Goal: Information Seeking & Learning: Learn about a topic

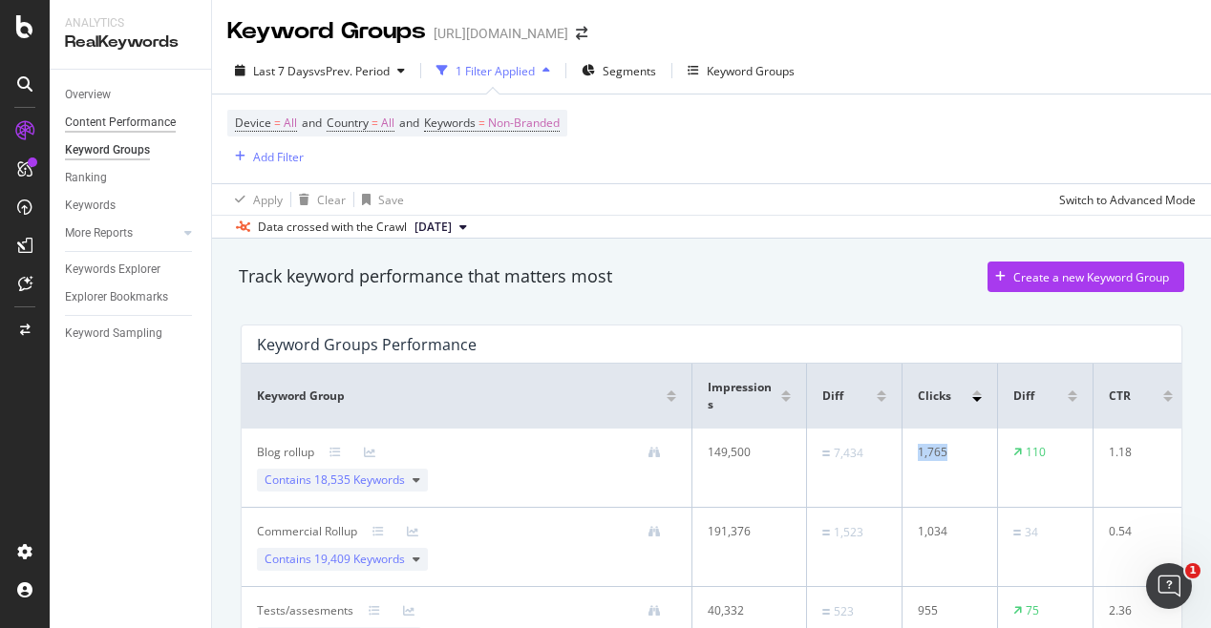
scroll to position [497, 0]
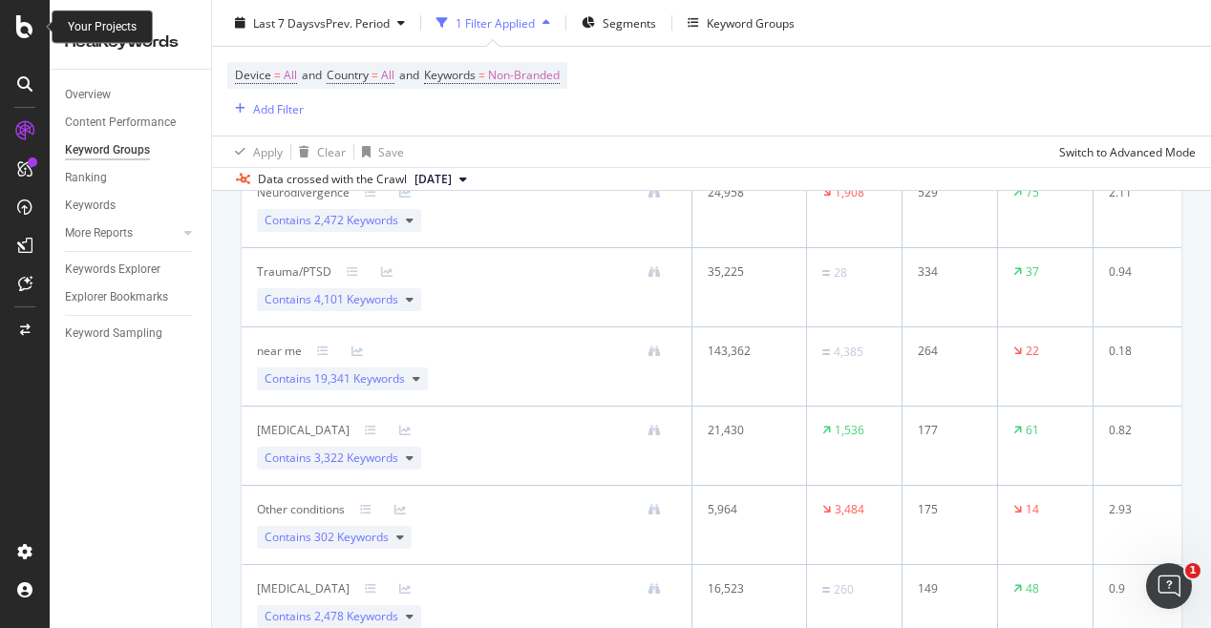
click at [32, 29] on icon at bounding box center [24, 26] width 17 height 23
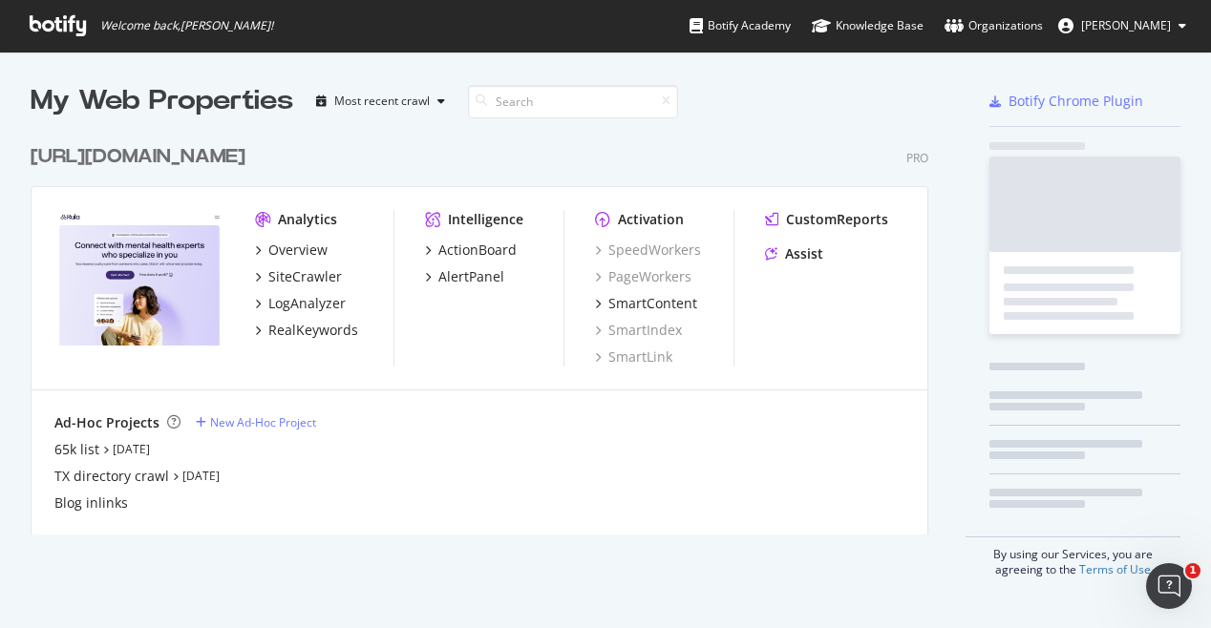
scroll to position [628, 1211]
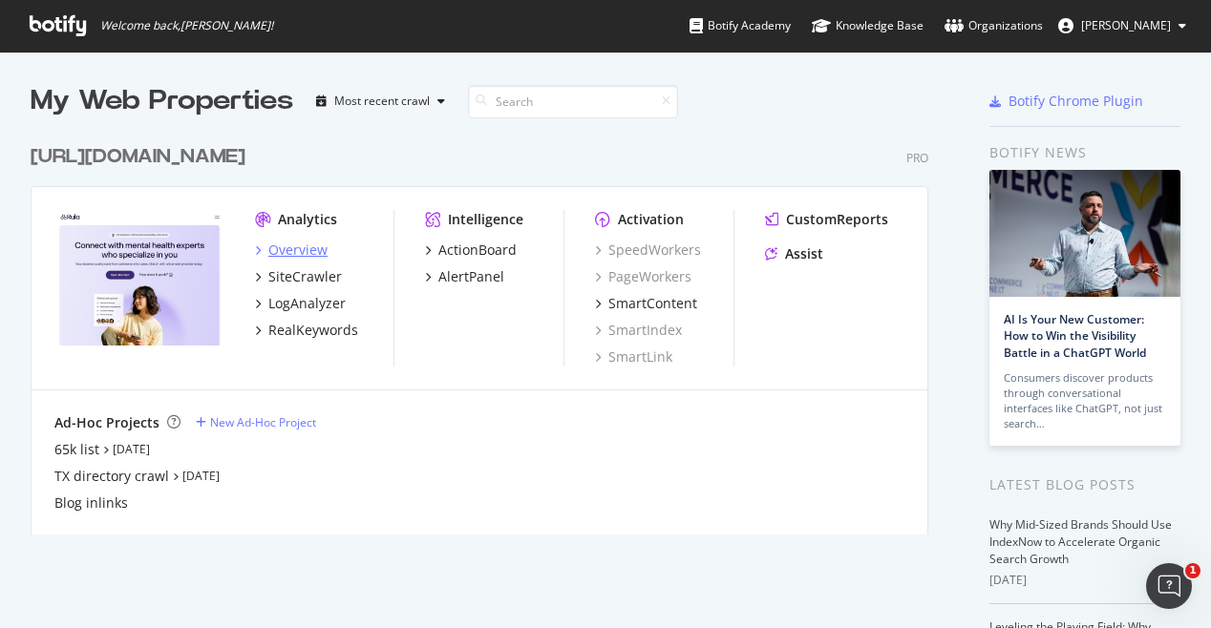
click at [302, 251] on div "Overview" at bounding box center [297, 250] width 59 height 19
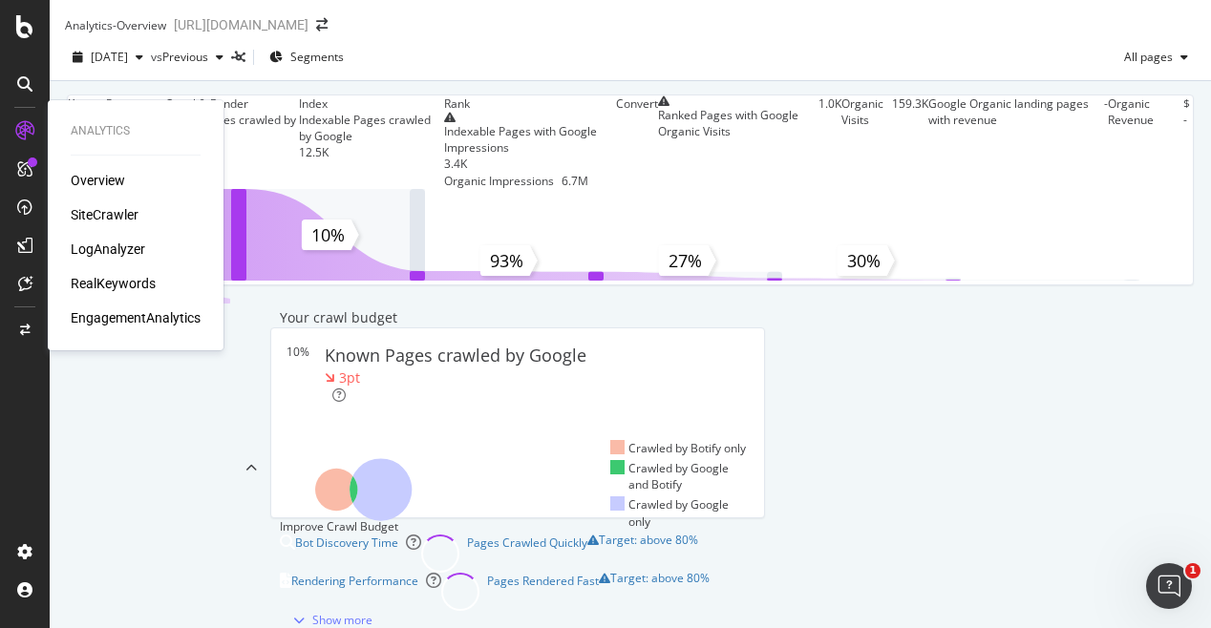
click at [114, 277] on div "RealKeywords" at bounding box center [113, 283] width 85 height 19
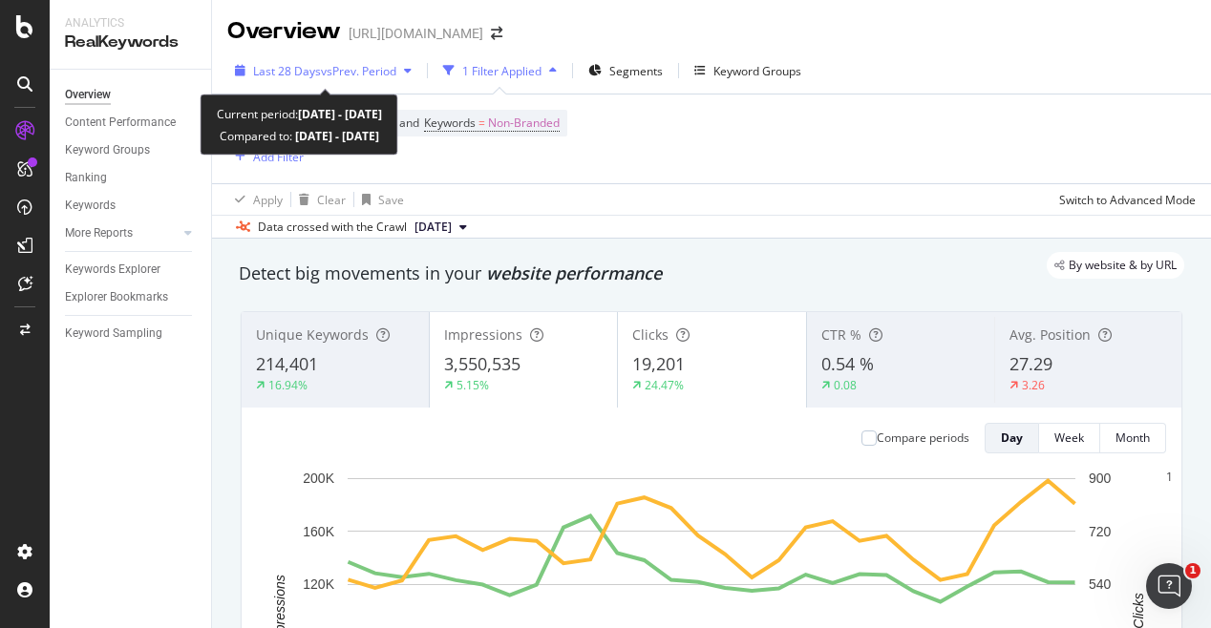
click at [379, 64] on span "vs Prev. Period" at bounding box center [358, 71] width 75 height 16
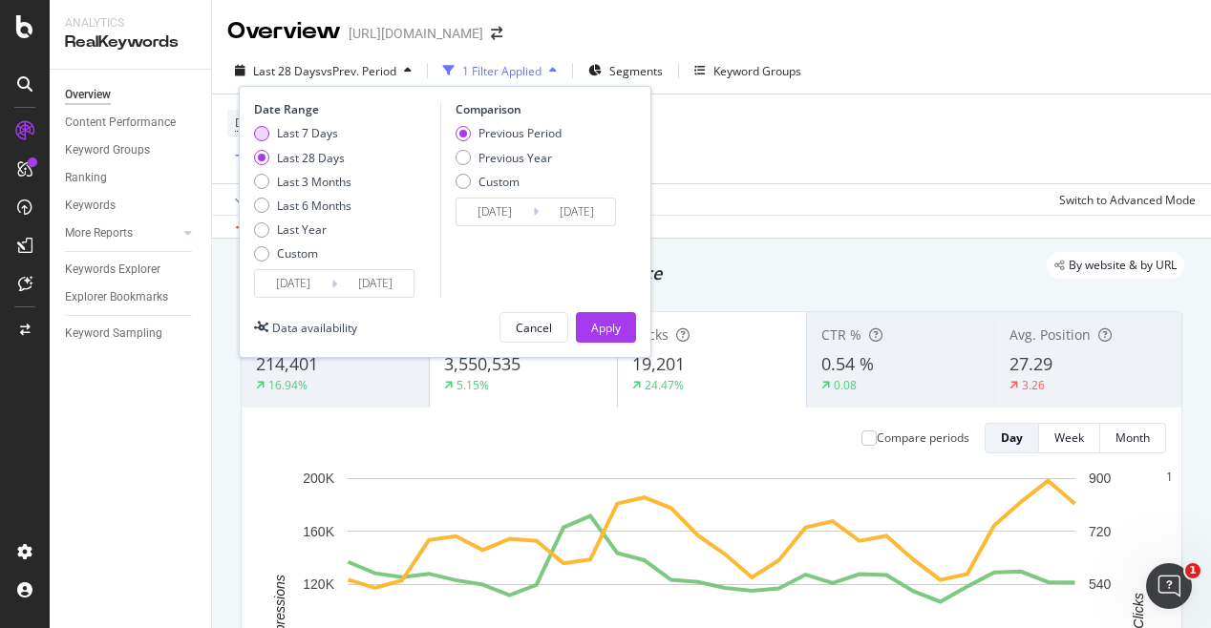
click at [333, 139] on div "Last 7 Days" at bounding box center [307, 133] width 61 height 16
type input "2025/08/01"
type input "2025/07/25"
type input "2025/07/31"
click at [599, 334] on div "Apply" at bounding box center [606, 328] width 30 height 16
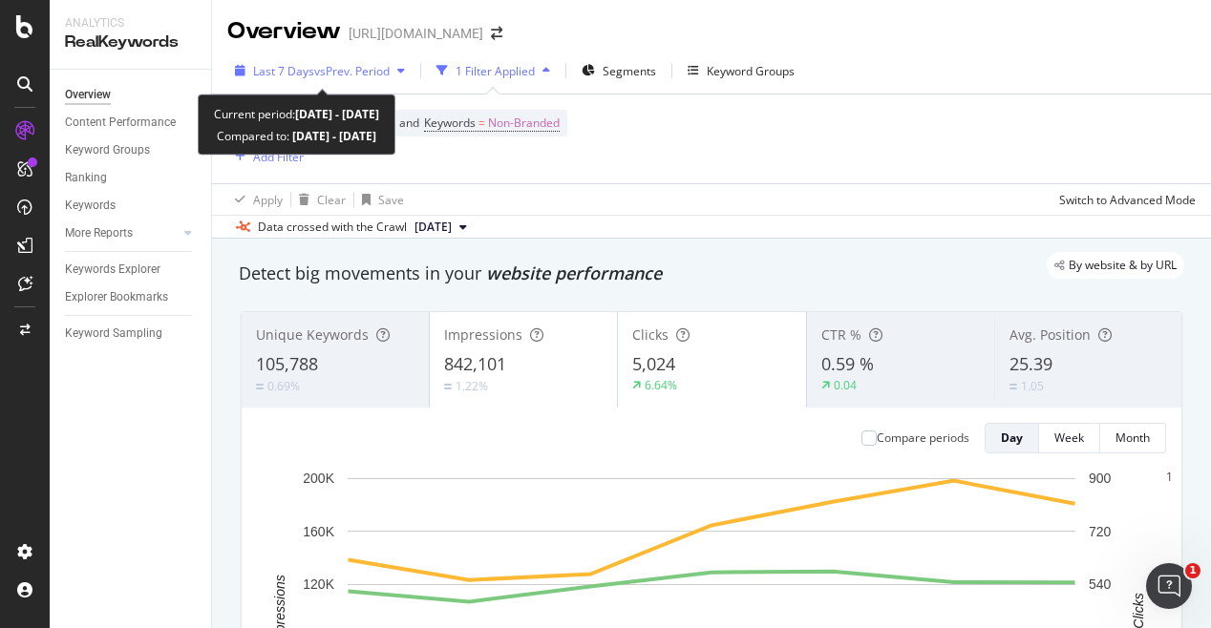
click at [371, 71] on span "vs Prev. Period" at bounding box center [351, 71] width 75 height 16
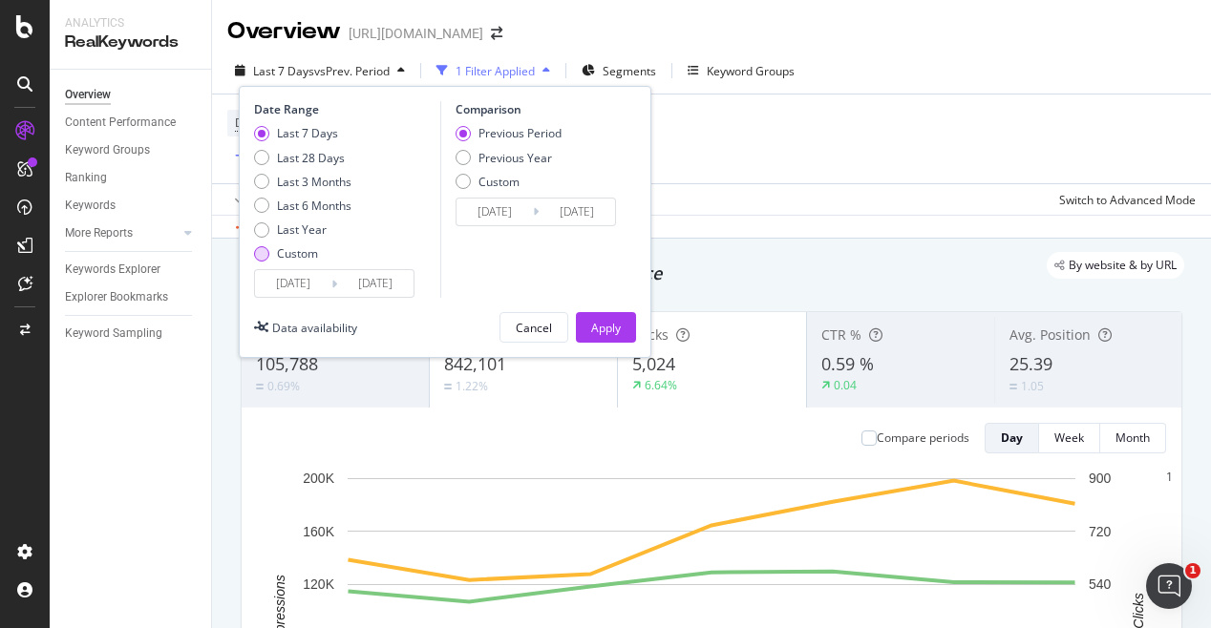
click at [290, 256] on div "Custom" at bounding box center [297, 253] width 41 height 16
type input "2025/07/11"
type input "2025/06/13"
type input "2025/07/10"
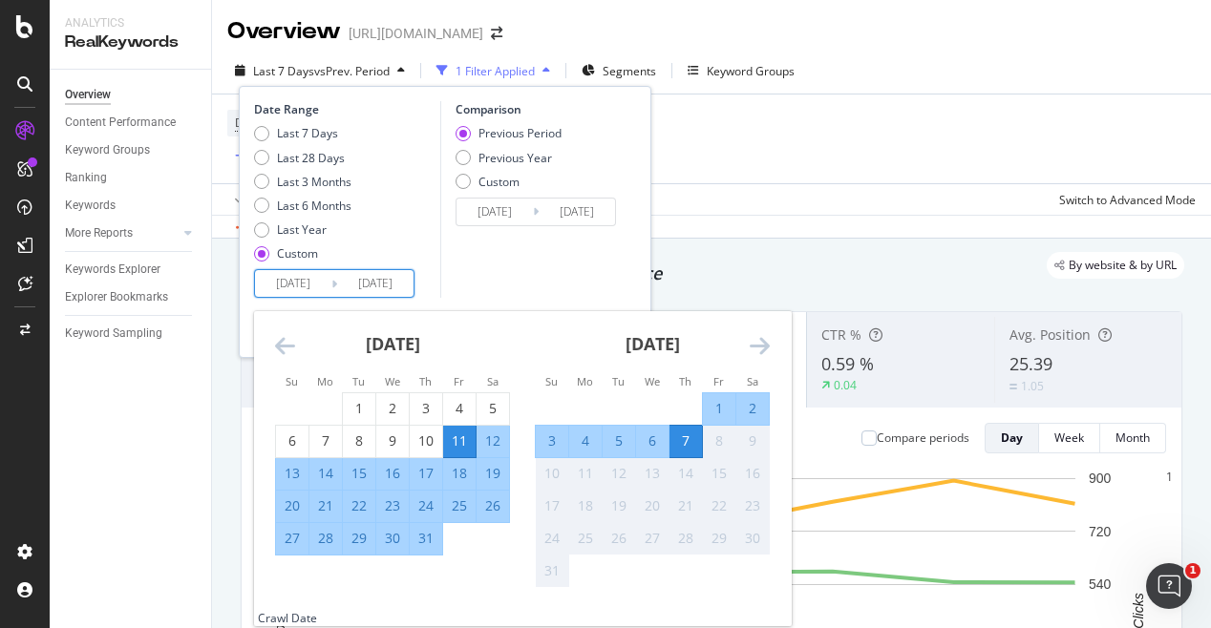
click at [304, 280] on input "2025/07/11" at bounding box center [293, 283] width 76 height 27
click at [745, 346] on div "August 2025" at bounding box center [652, 351] width 235 height 81
click at [759, 347] on icon "Move forward to switch to the next month." at bounding box center [760, 345] width 20 height 23
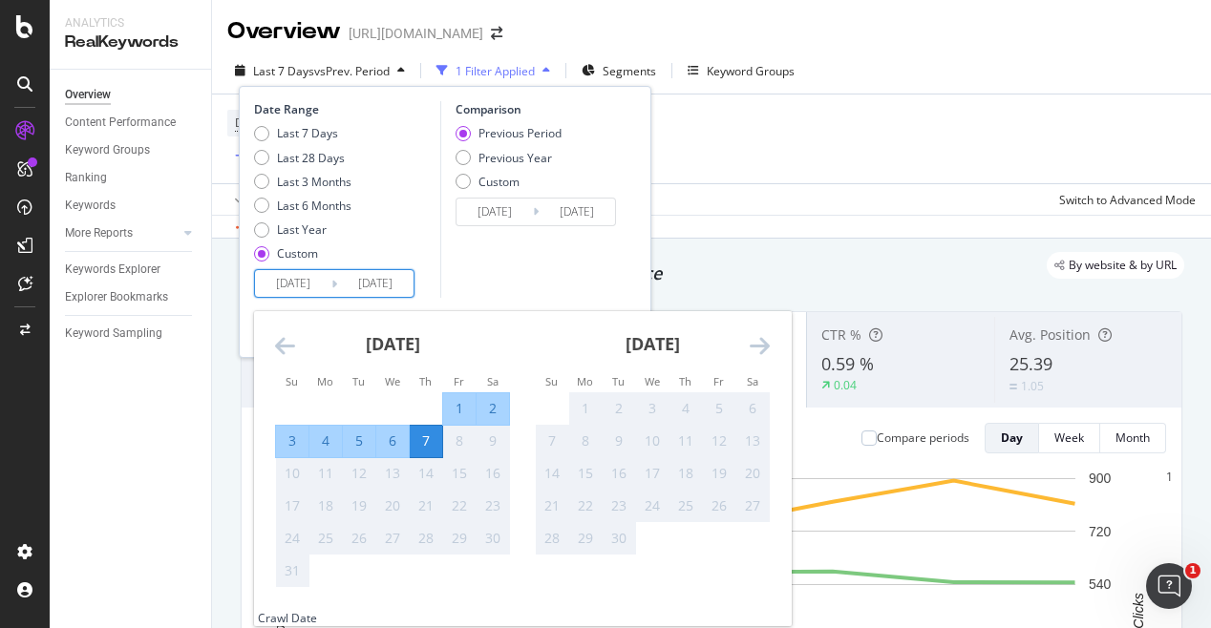
click at [286, 345] on icon "Move backward to switch to the previous month." at bounding box center [285, 345] width 20 height 23
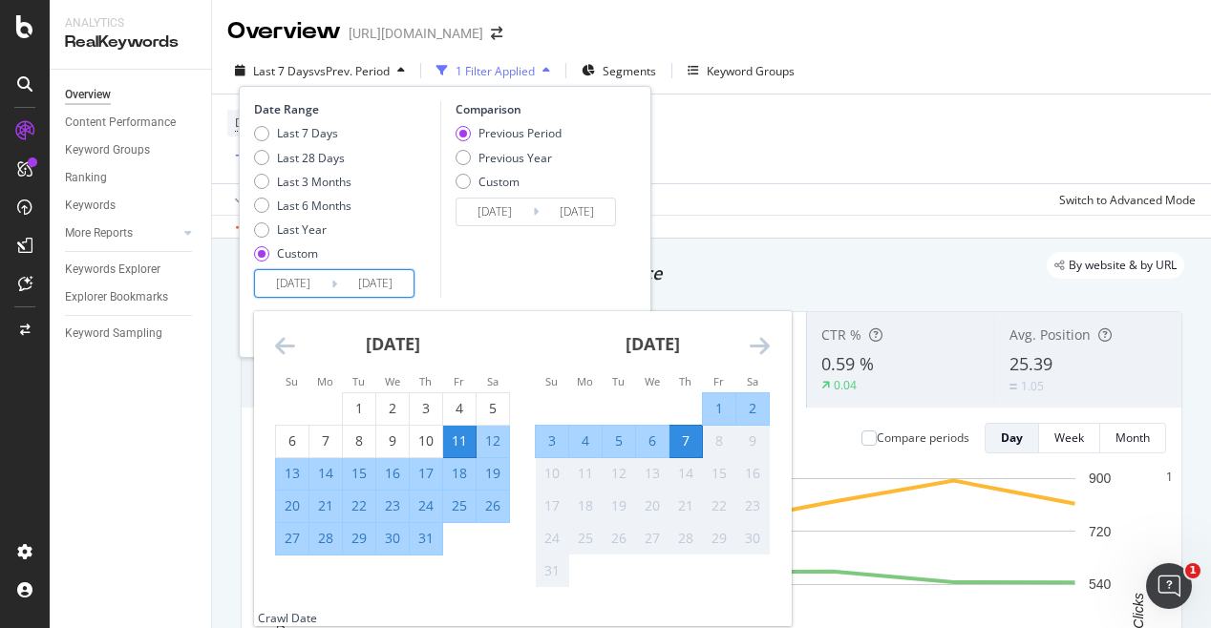
click at [427, 543] on div "31" at bounding box center [426, 538] width 32 height 19
type input "2025/07/31"
type input "2025/07/23"
type input "2025/07/30"
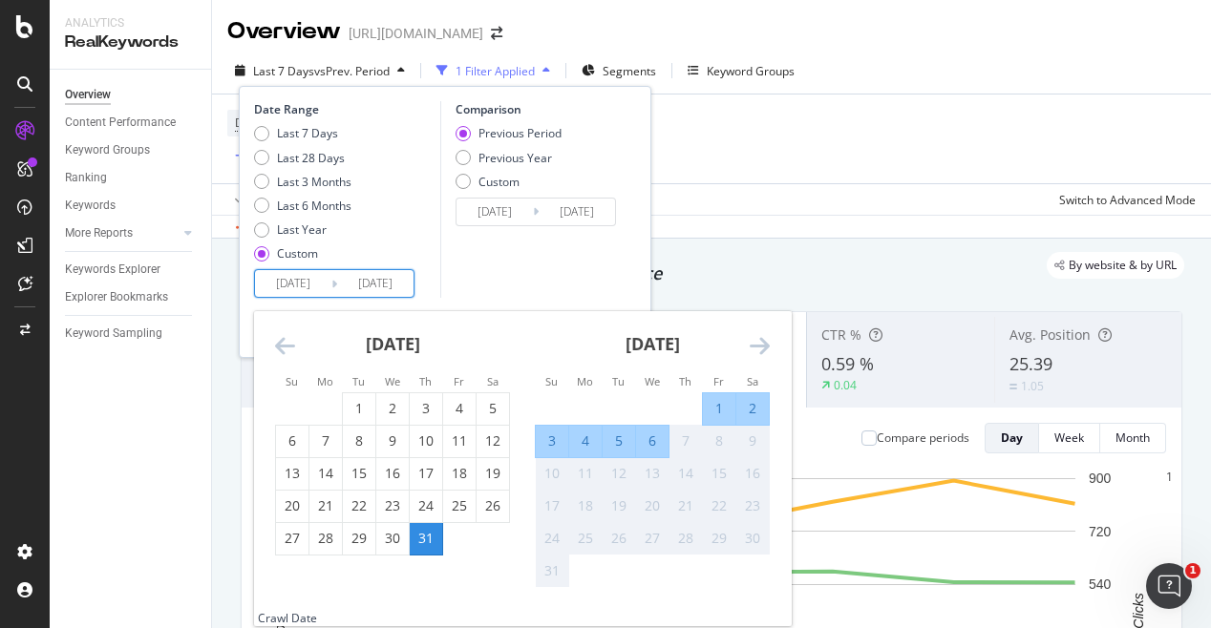
click at [654, 434] on div "6" at bounding box center [652, 441] width 32 height 19
type input "2025/08/06"
type input "2025/07/24"
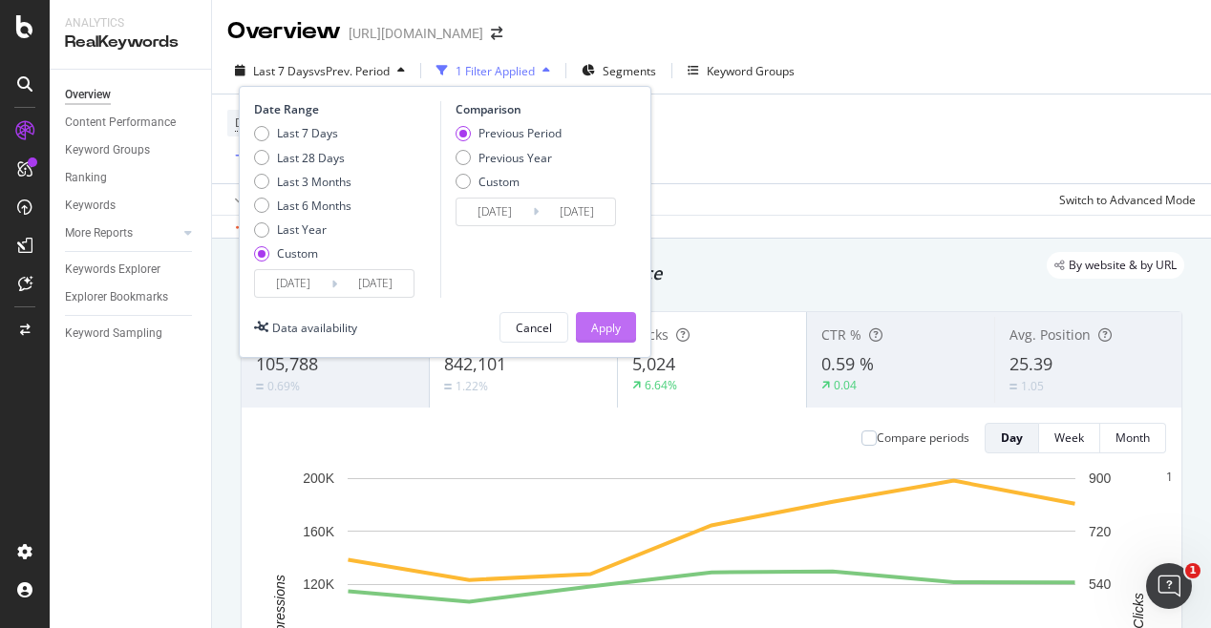
click at [630, 331] on button "Apply" at bounding box center [606, 327] width 60 height 31
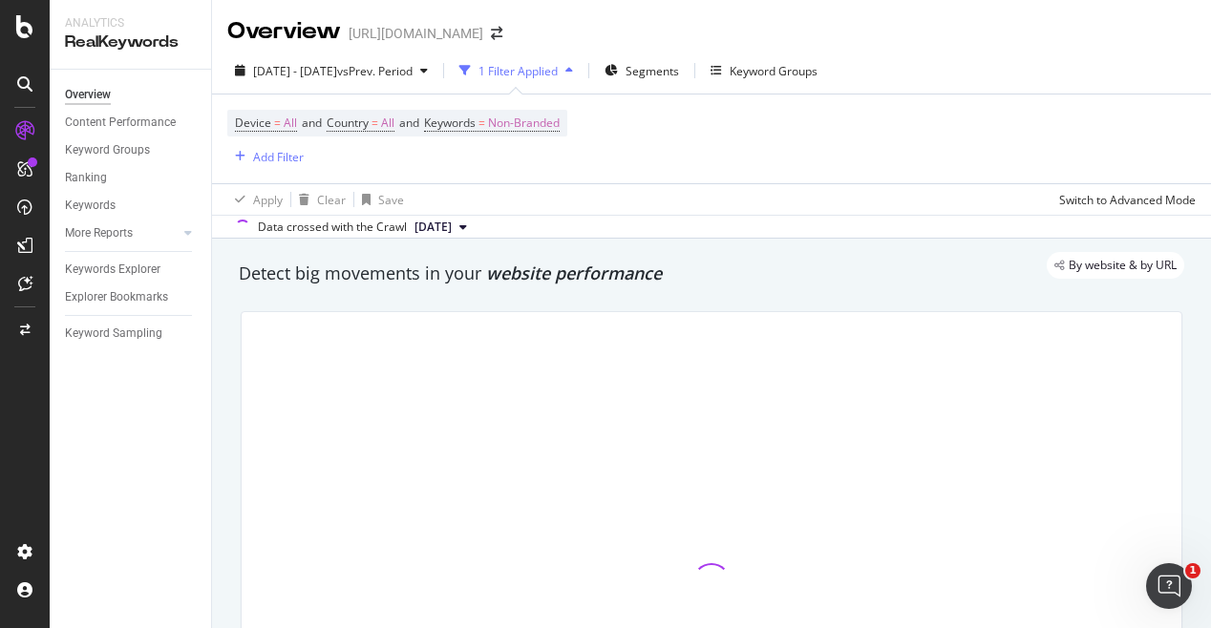
click at [610, 324] on div at bounding box center [712, 582] width 940 height 540
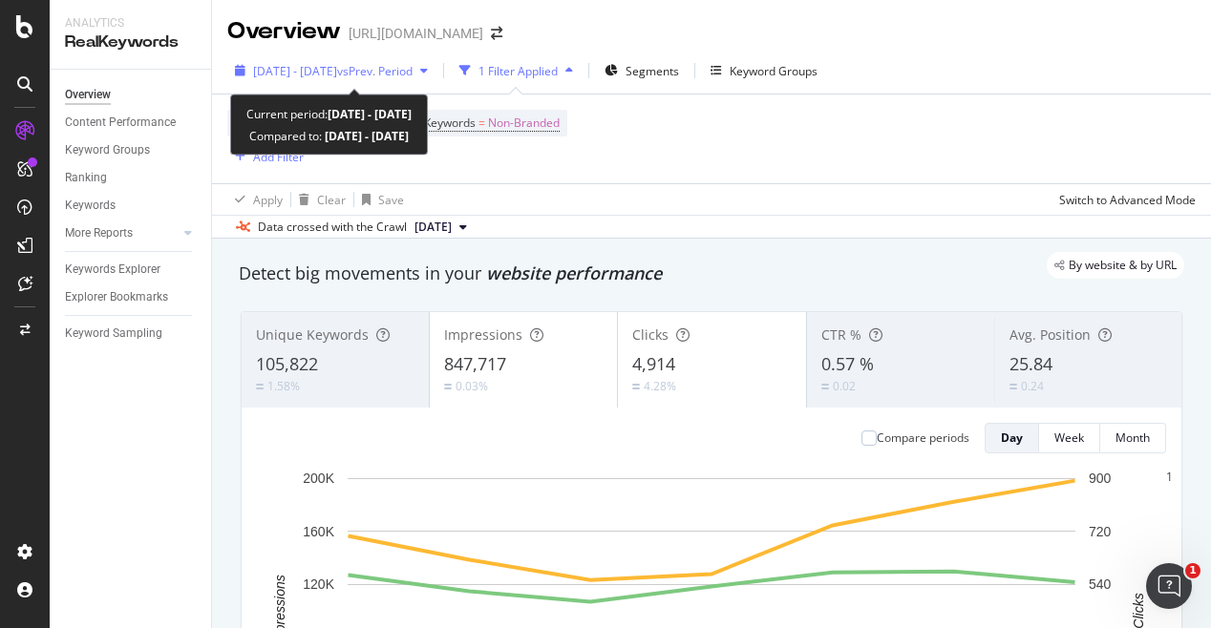
click at [337, 64] on span "2025 Jul. 31st - Aug. 6th" at bounding box center [295, 71] width 84 height 16
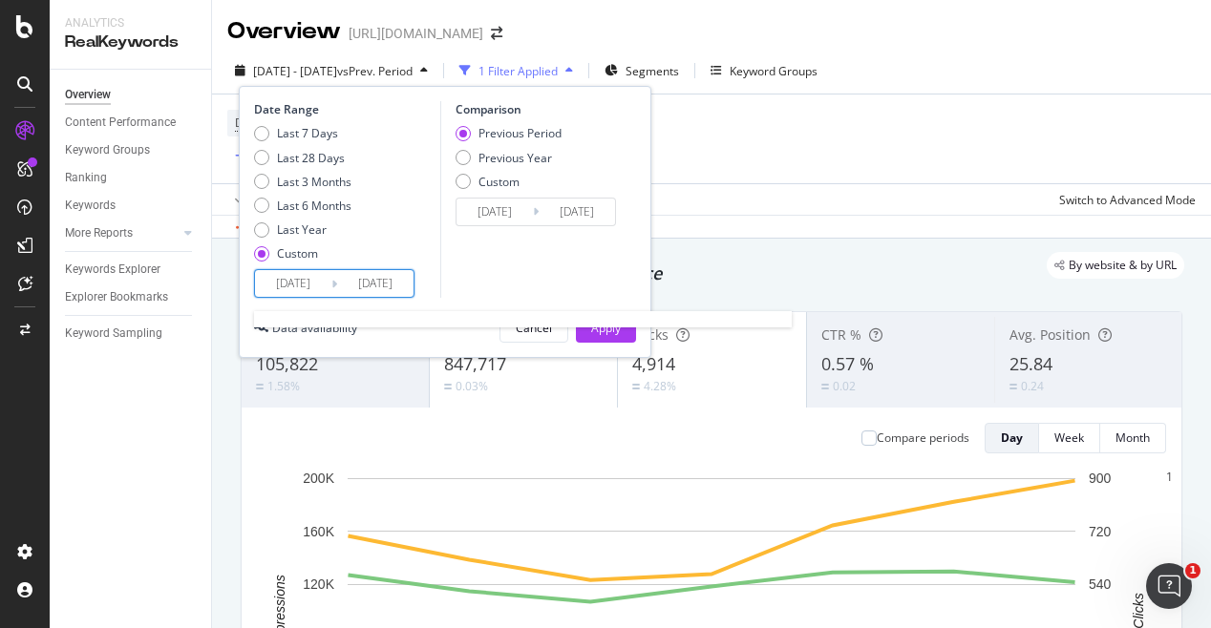
click at [358, 278] on input "2025/08/06" at bounding box center [375, 283] width 76 height 27
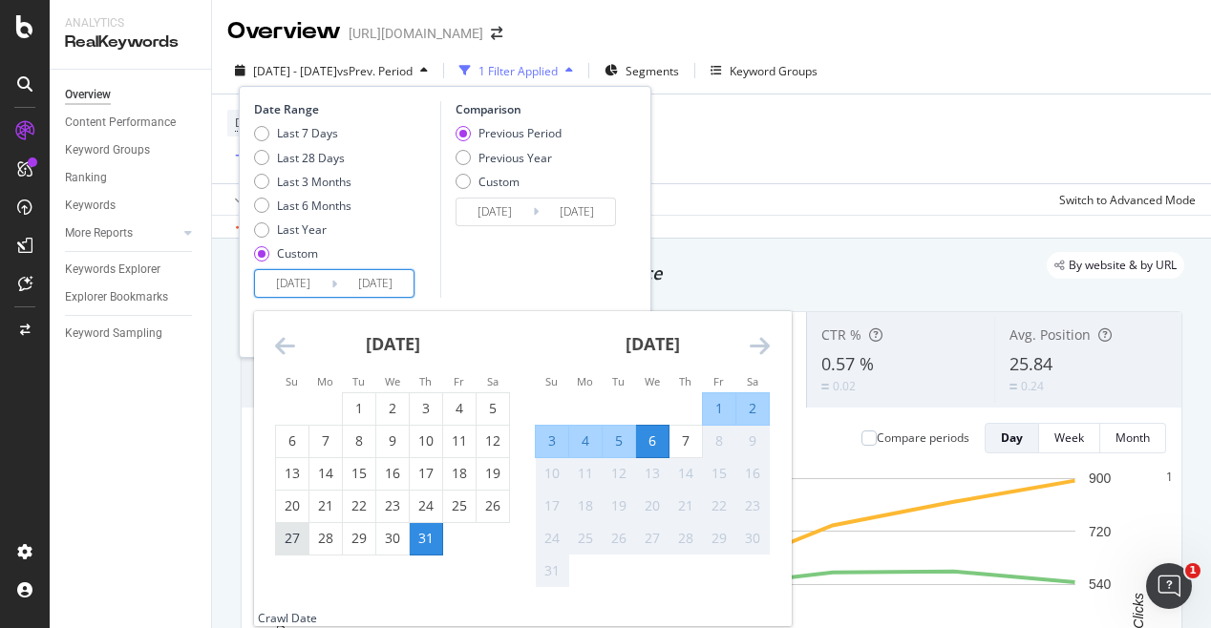
click at [298, 539] on div "27" at bounding box center [292, 538] width 32 height 19
type input "2025/07/27"
type input "2025/07/16"
type input "2025/07/26"
click at [751, 402] on div "2" at bounding box center [752, 408] width 32 height 19
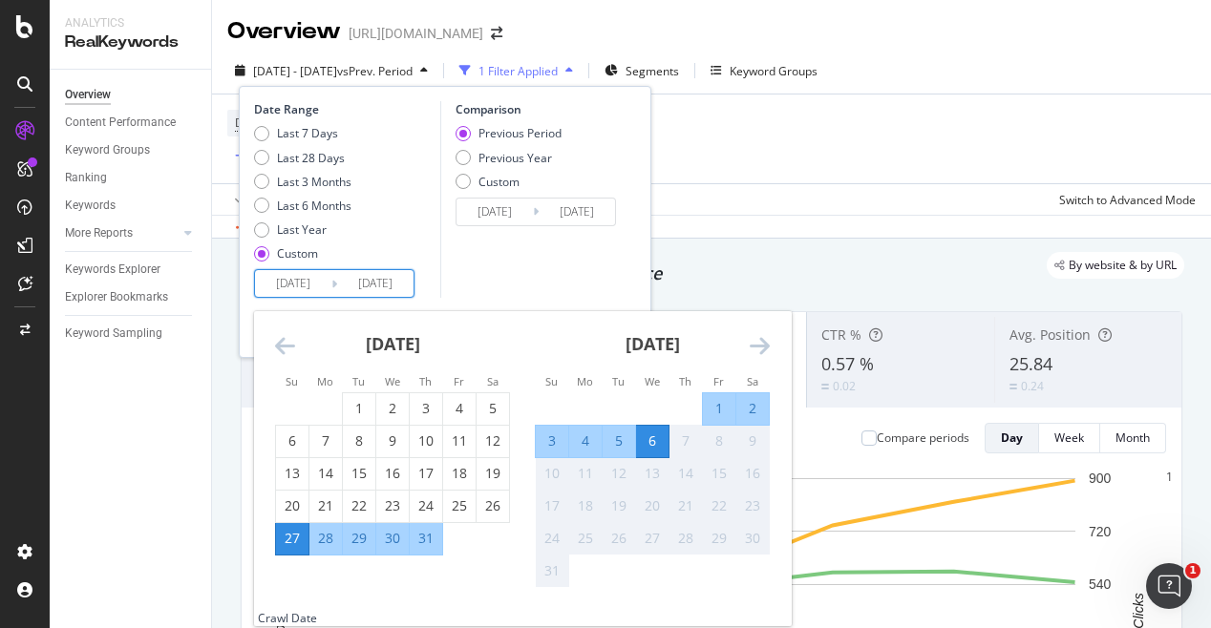
type input "2025/08/02"
type input "2025/07/20"
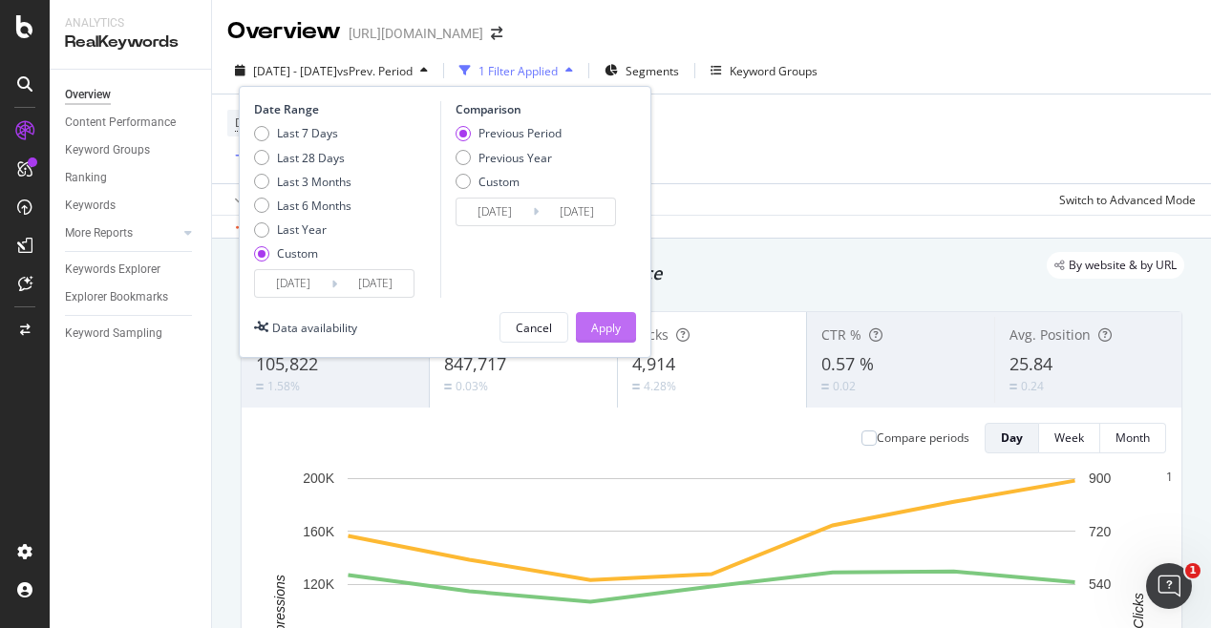
click at [621, 335] on button "Apply" at bounding box center [606, 327] width 60 height 31
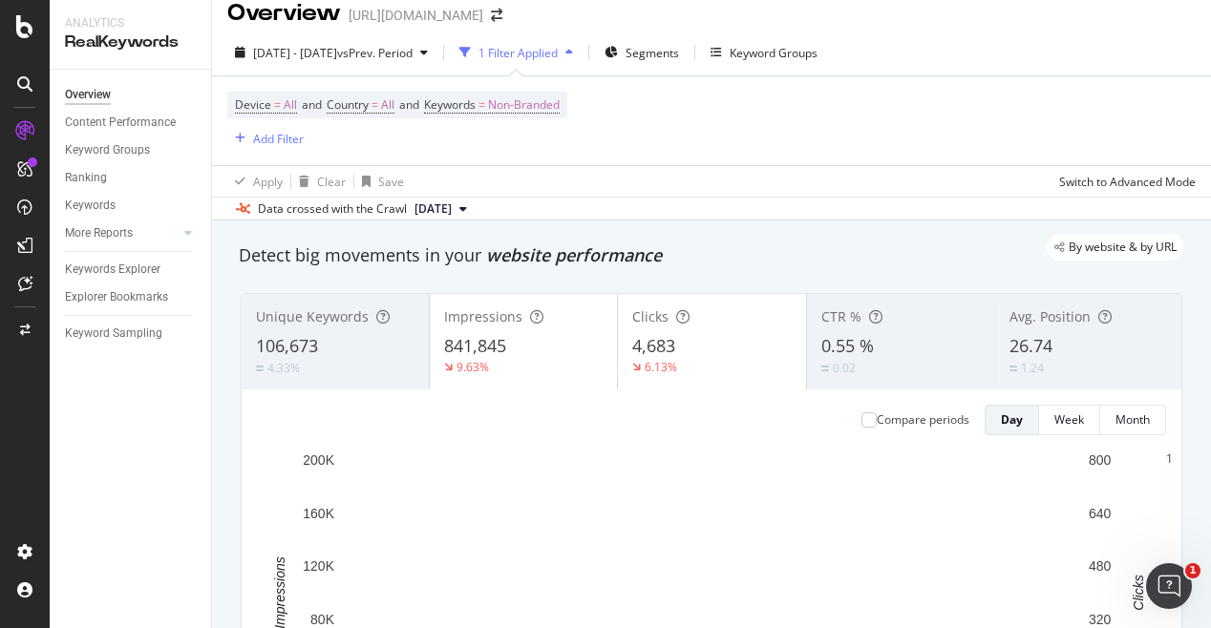
scroll to position [21, 0]
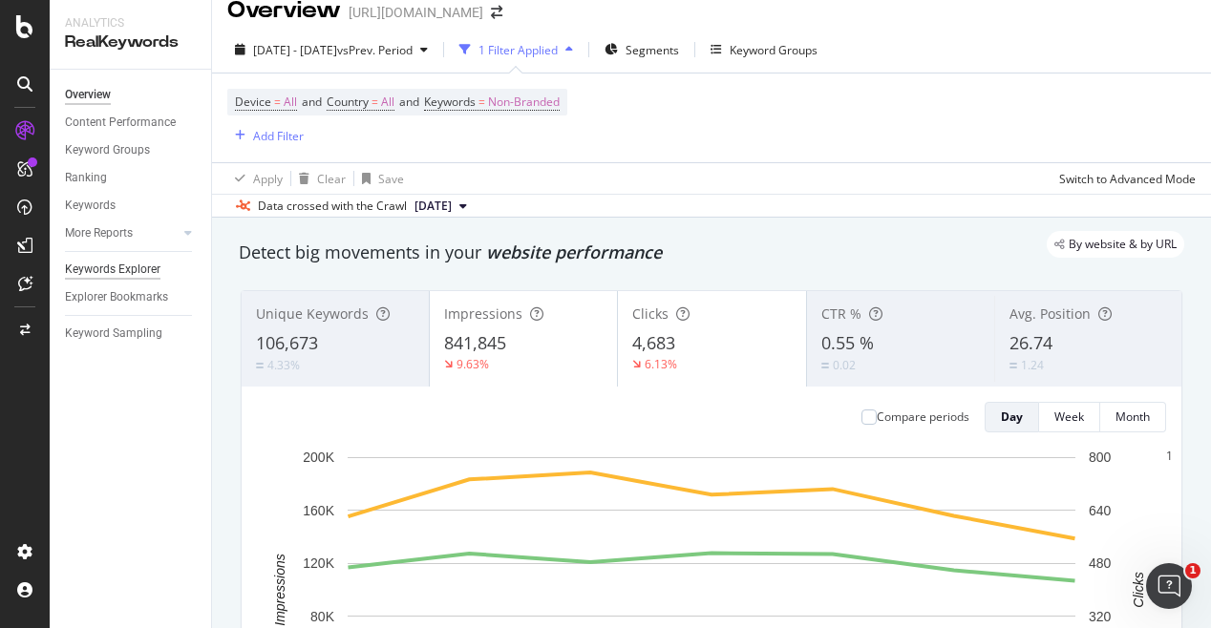
click at [130, 268] on div "Keywords Explorer" at bounding box center [112, 270] width 95 height 20
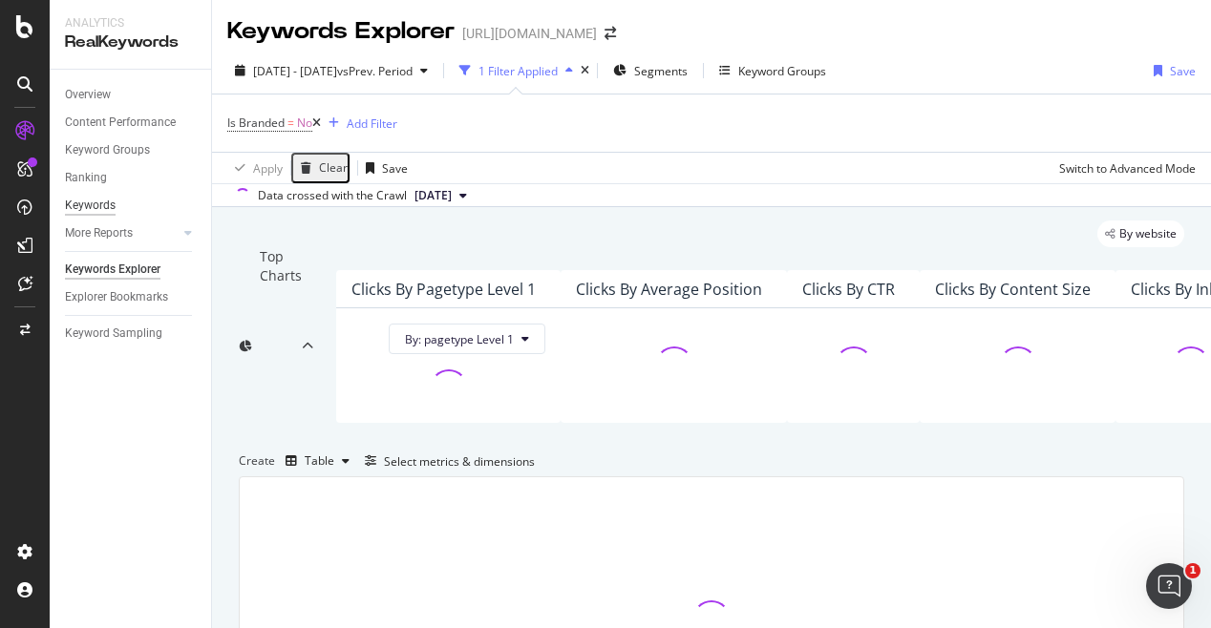
click at [100, 208] on div "Keywords" at bounding box center [90, 206] width 51 height 20
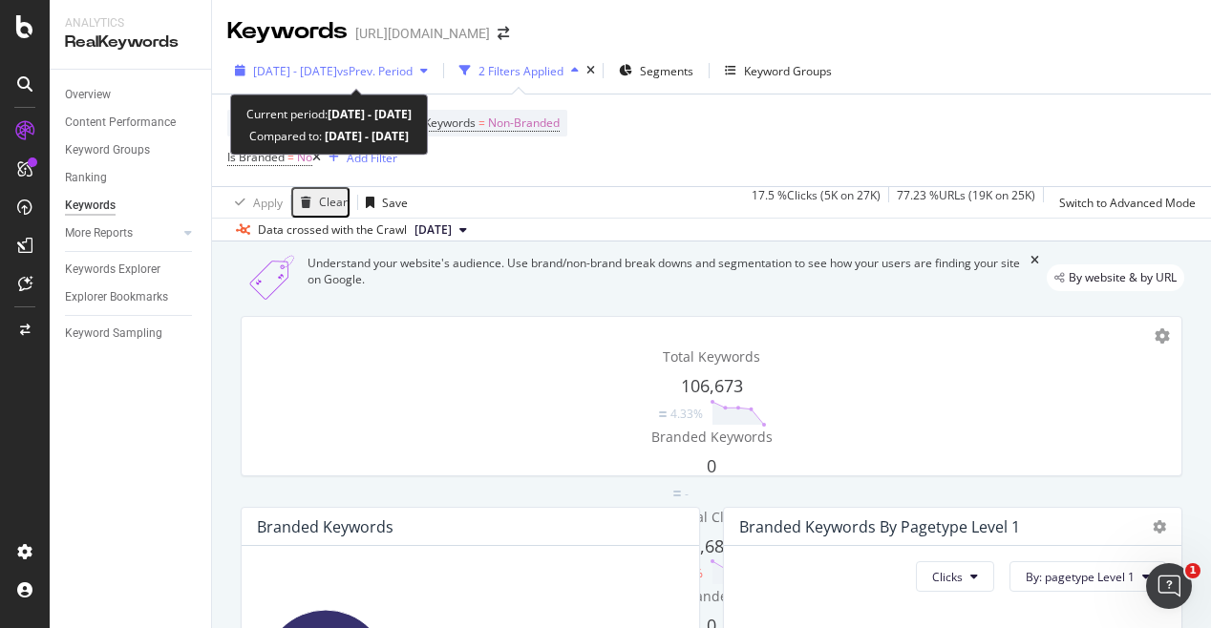
click at [413, 77] on span "vs Prev. Period" at bounding box center [374, 71] width 75 height 16
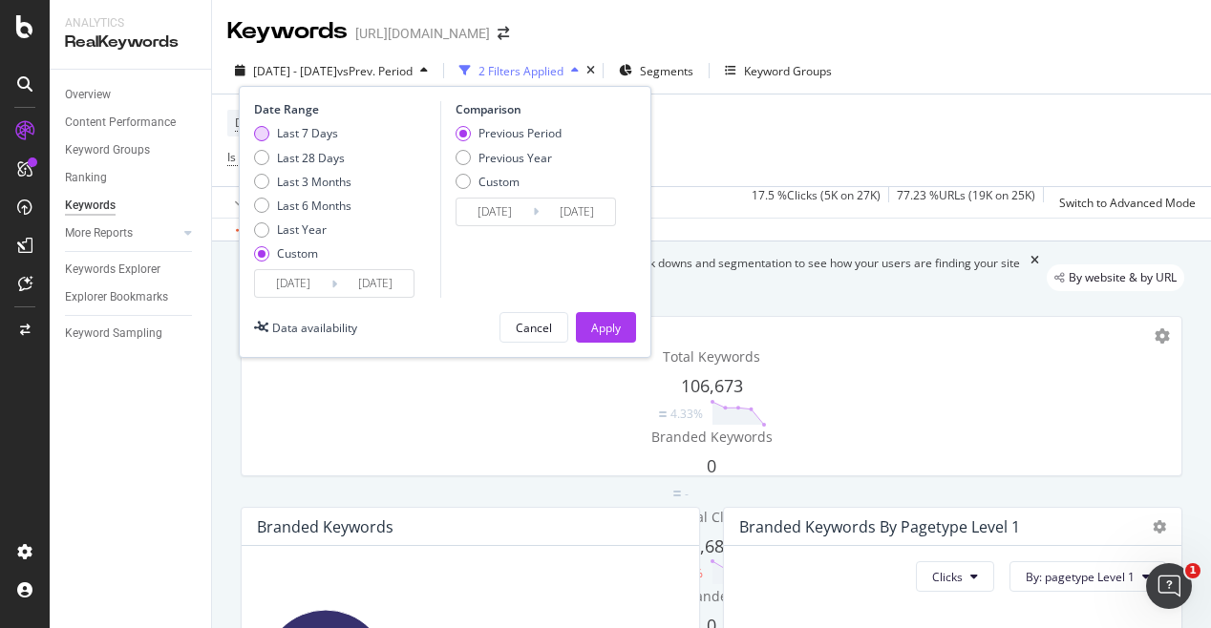
click at [323, 138] on div "Last 7 Days" at bounding box center [307, 133] width 61 height 16
type input "2025/08/01"
type input "2025/08/07"
type input "2025/07/25"
type input "2025/07/31"
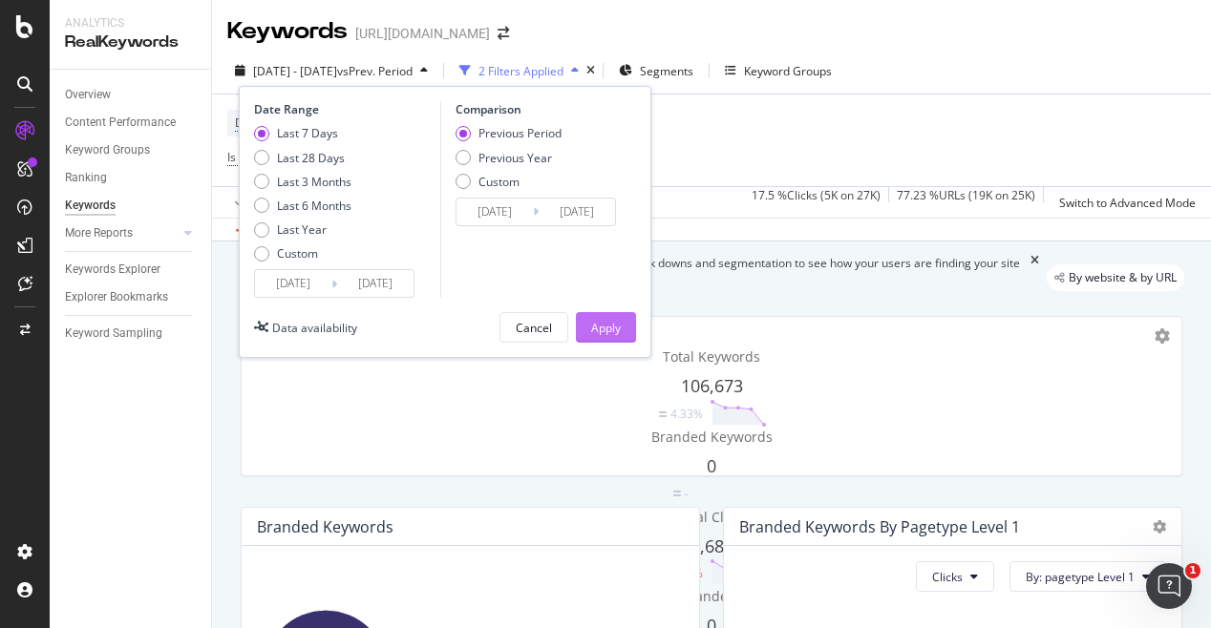
click at [611, 339] on div "Apply" at bounding box center [606, 327] width 30 height 29
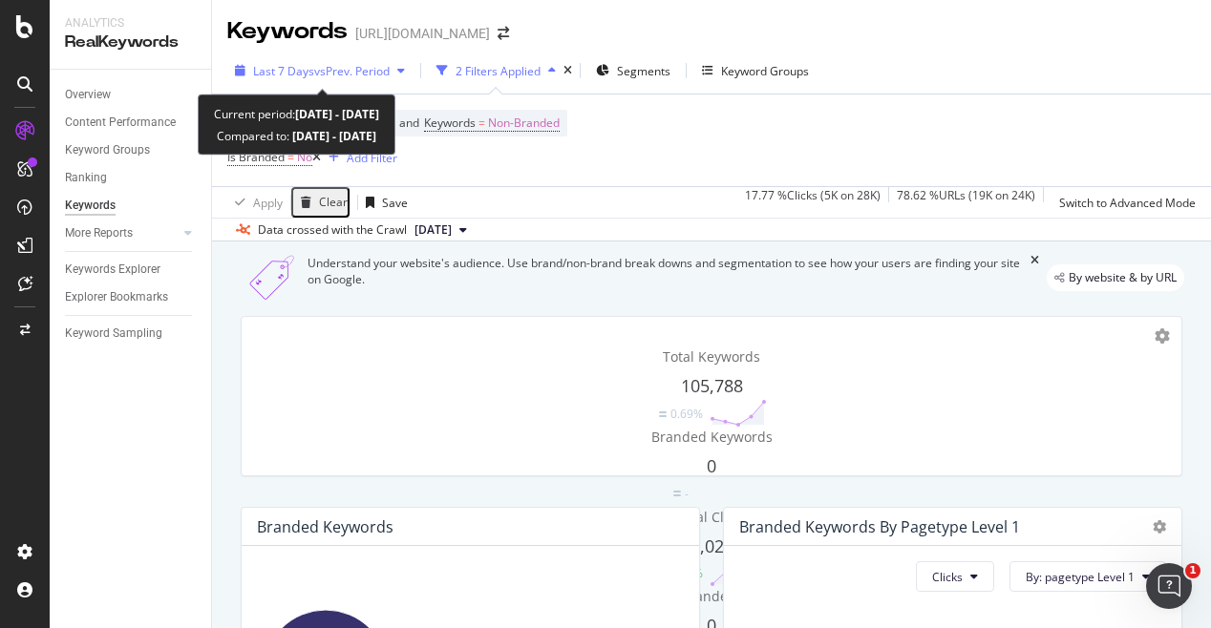
click at [398, 69] on div "button" at bounding box center [401, 70] width 23 height 11
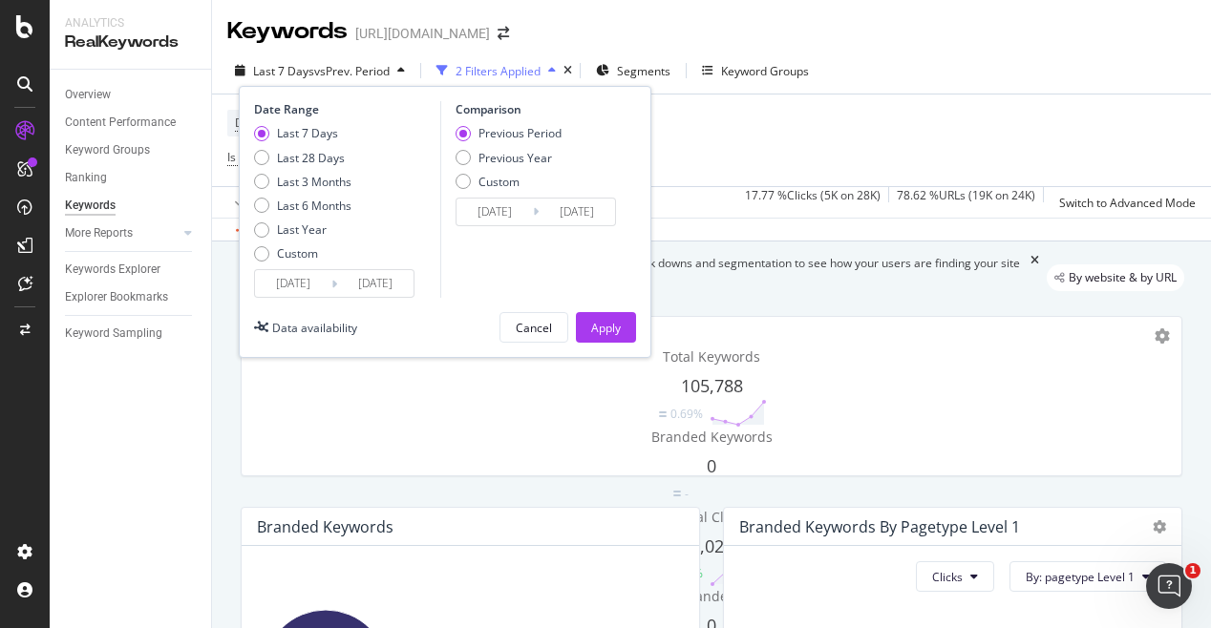
click at [370, 292] on input "2025/08/07" at bounding box center [375, 283] width 76 height 27
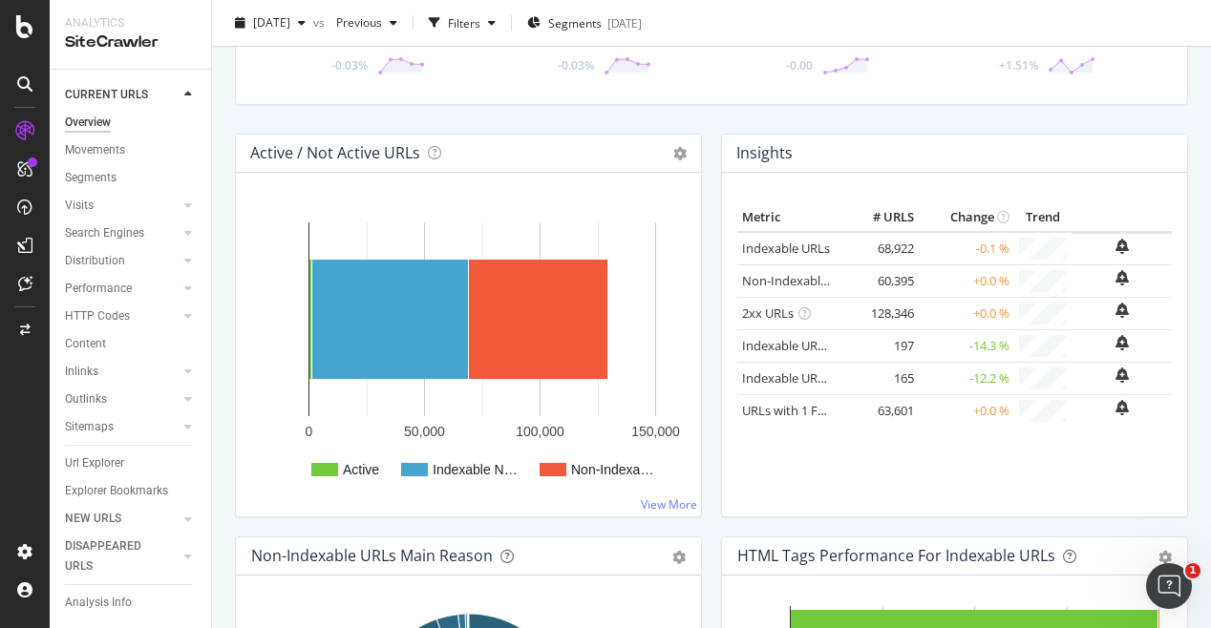
scroll to position [168, 0]
